Goal: Navigation & Orientation: Go to known website

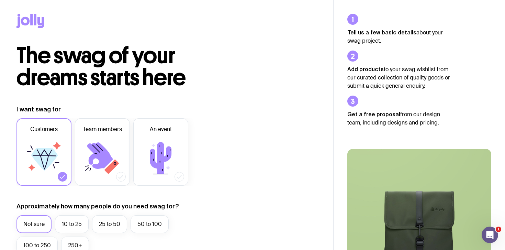
click at [34, 22] on icon at bounding box center [35, 19] width 2 height 11
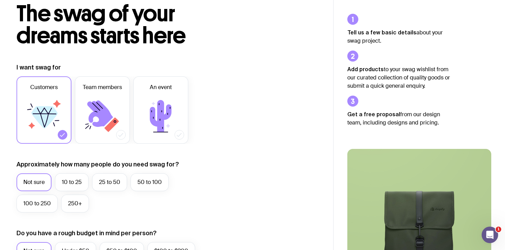
scroll to position [42, 0]
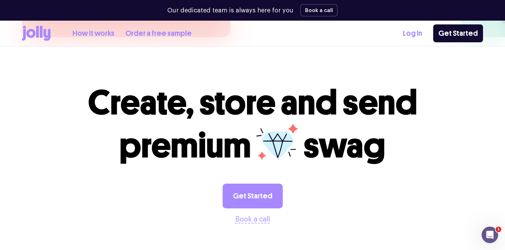
scroll to position [1914, 0]
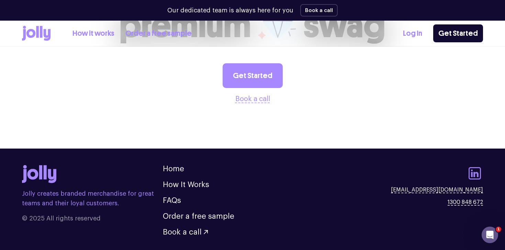
click at [478, 165] on icon at bounding box center [474, 173] width 16 height 16
